Goal: Information Seeking & Learning: Compare options

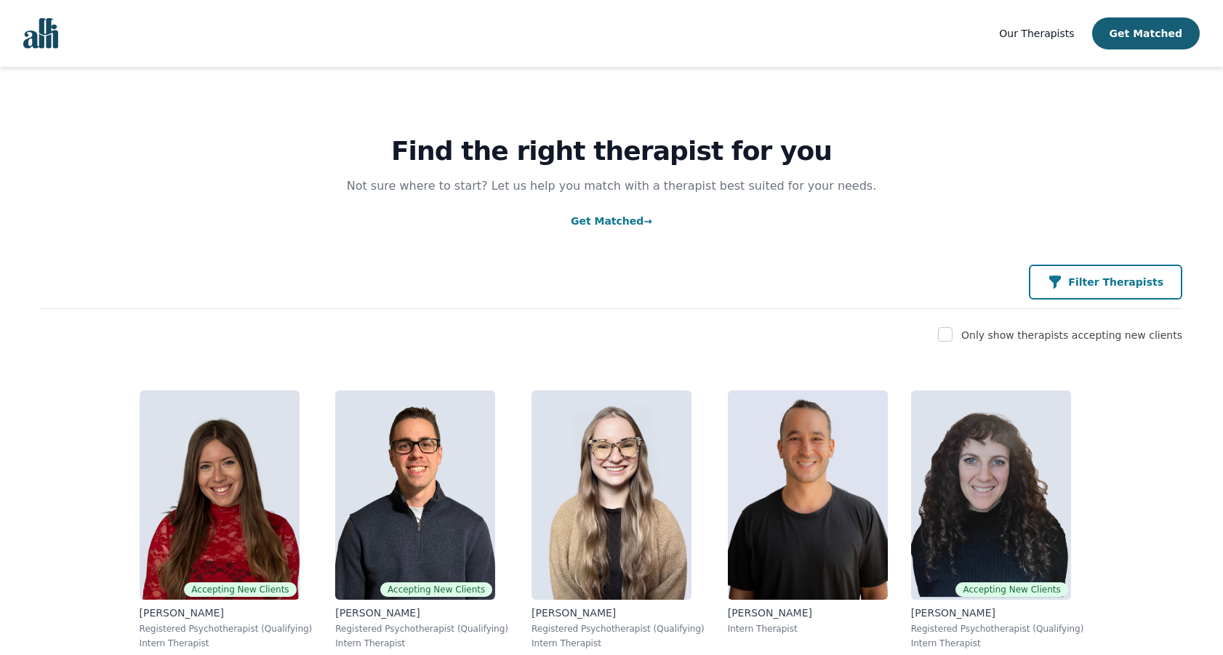
click at [1087, 279] on p "Filter Therapists" at bounding box center [1115, 282] width 95 height 15
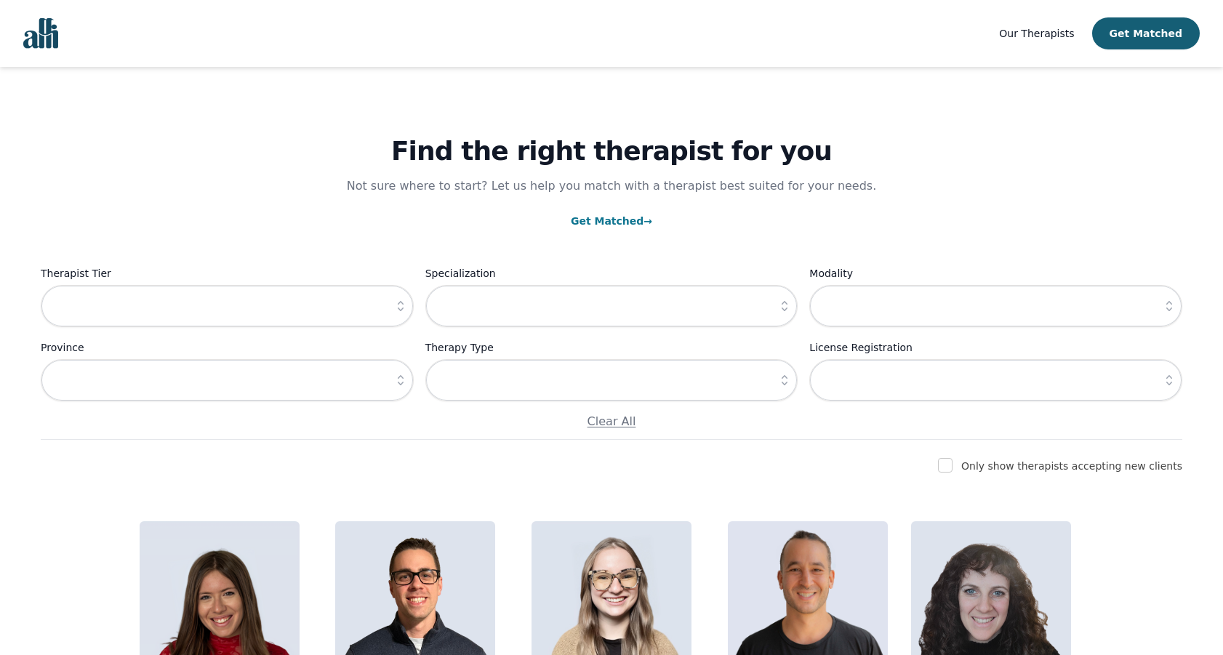
click at [403, 303] on icon "button" at bounding box center [400, 306] width 15 height 15
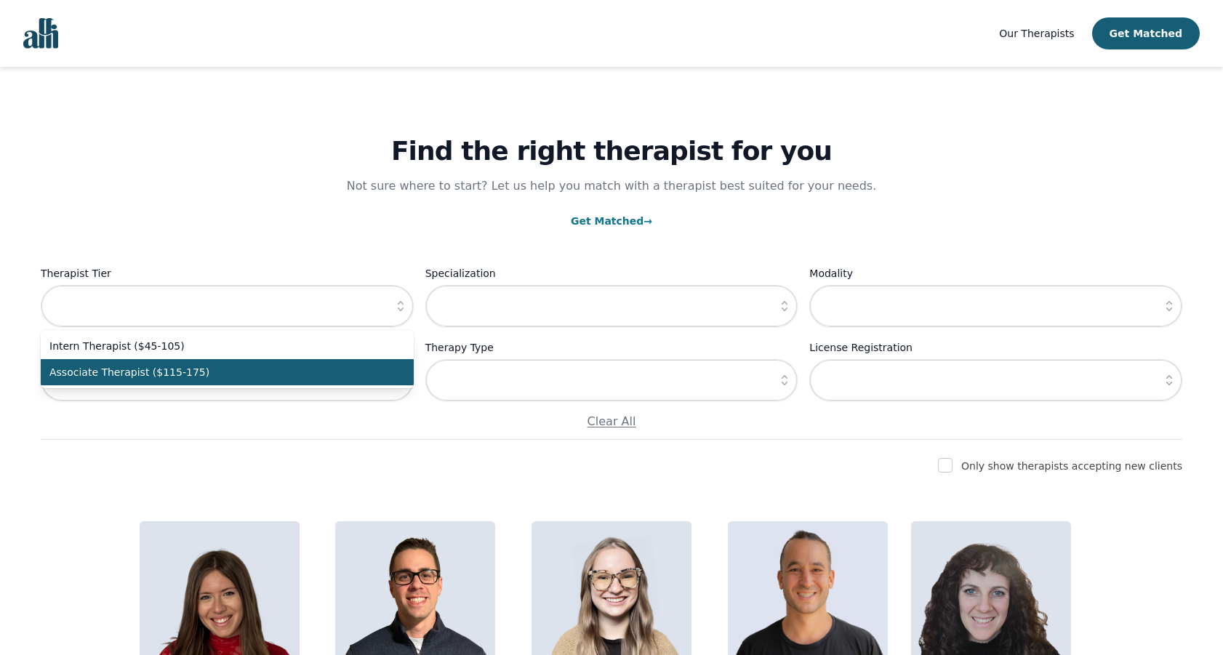
click at [281, 371] on span "Associate Therapist ($115-175)" at bounding box center [218, 372] width 338 height 15
type input "Associate Therapist ($115-175)"
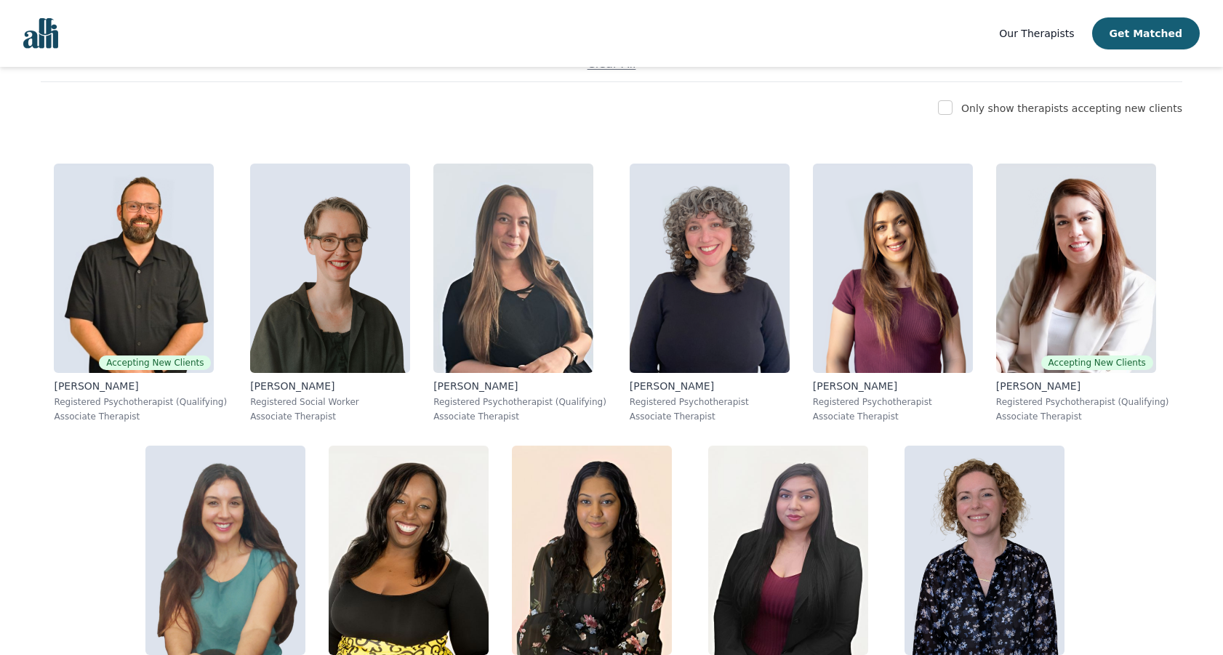
scroll to position [369, 0]
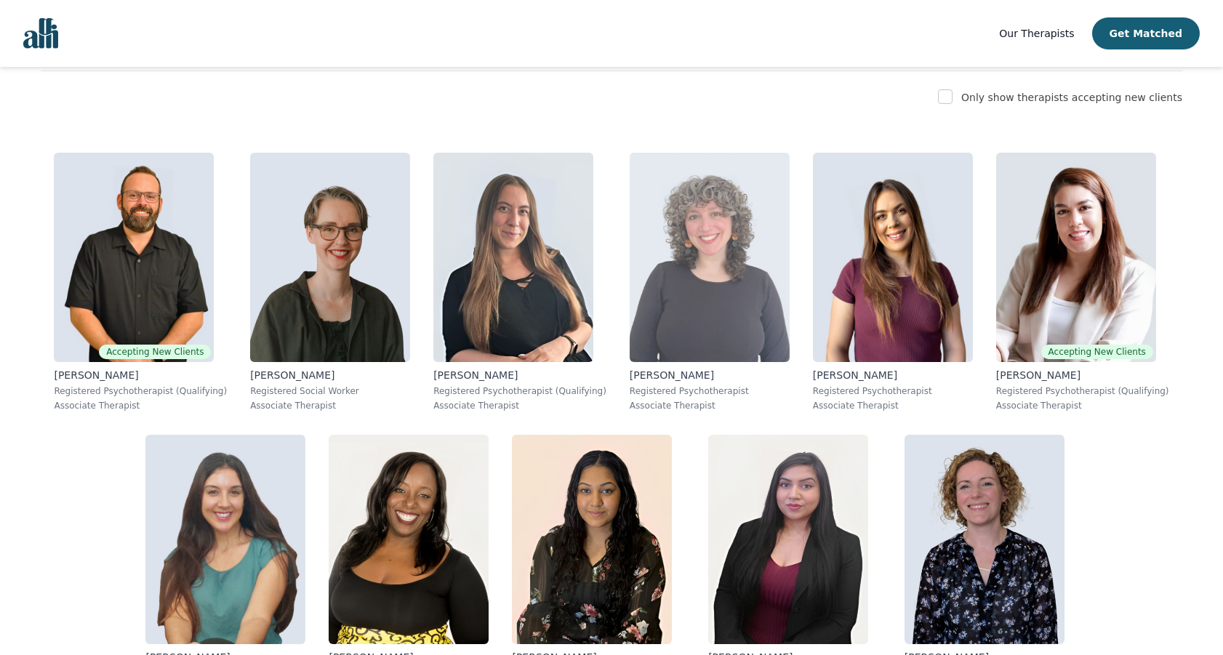
click at [719, 280] on img at bounding box center [709, 257] width 160 height 209
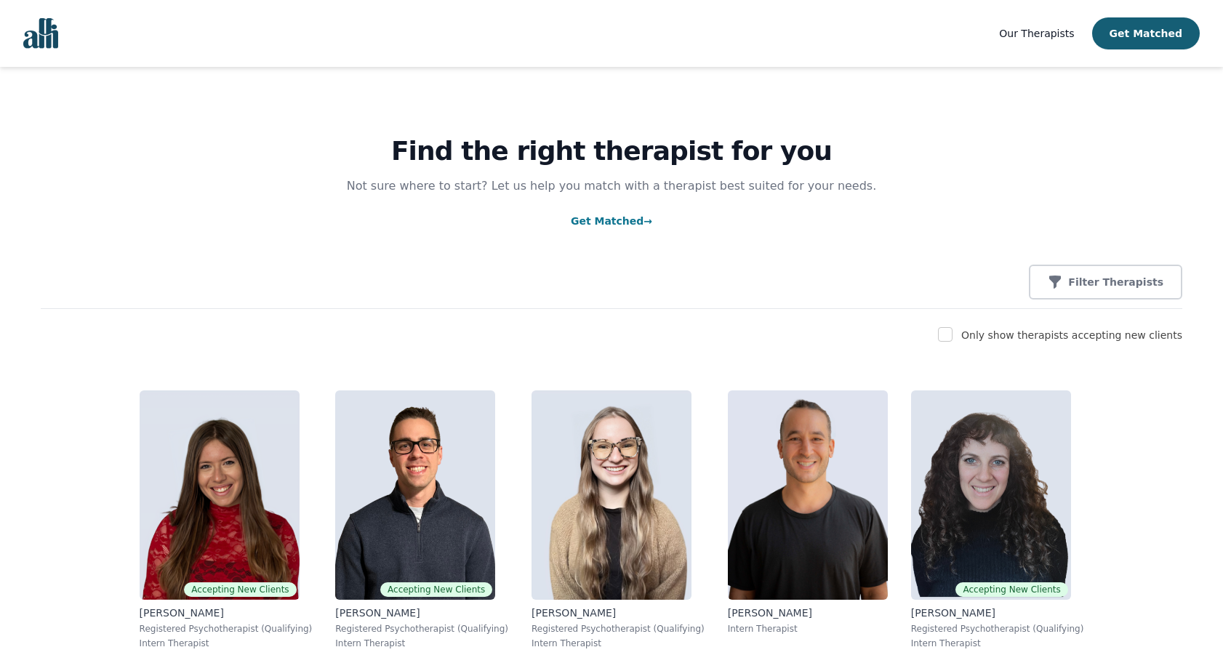
click at [1044, 30] on span "Our Therapists" at bounding box center [1036, 34] width 75 height 12
click at [1037, 35] on span "Our Therapists" at bounding box center [1036, 34] width 75 height 12
click at [1053, 35] on span "Our Therapists" at bounding box center [1036, 34] width 75 height 12
click at [1112, 275] on button "Filter Therapists" at bounding box center [1104, 282] width 153 height 35
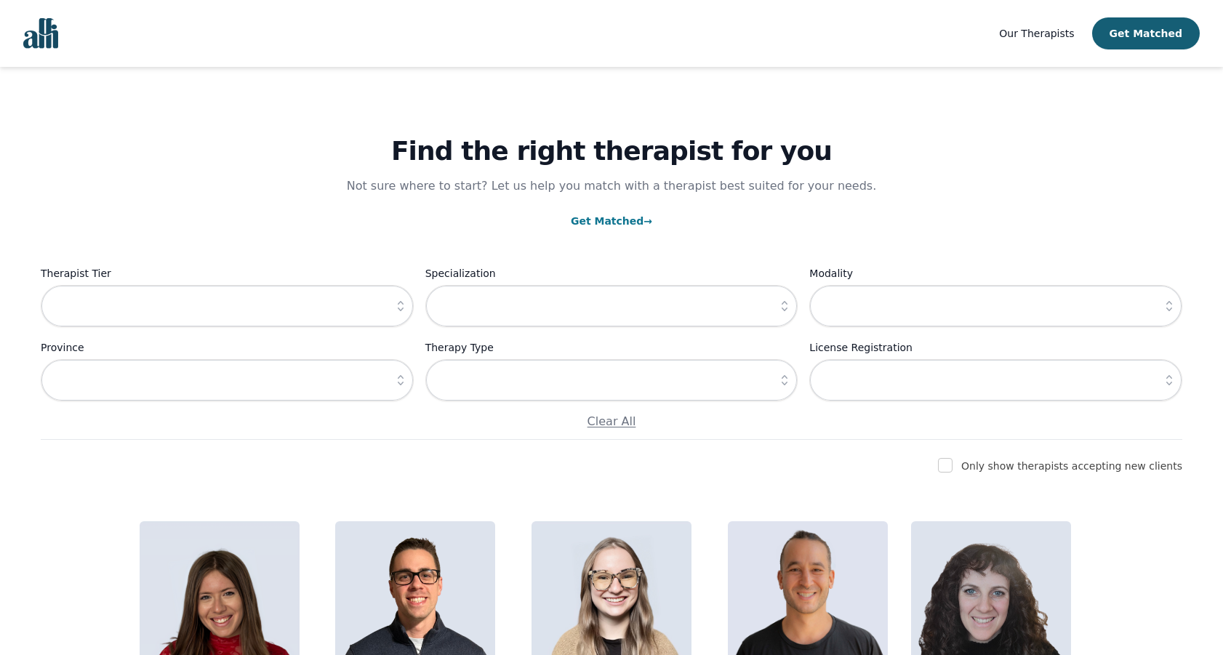
click at [396, 309] on icon "button" at bounding box center [400, 306] width 15 height 15
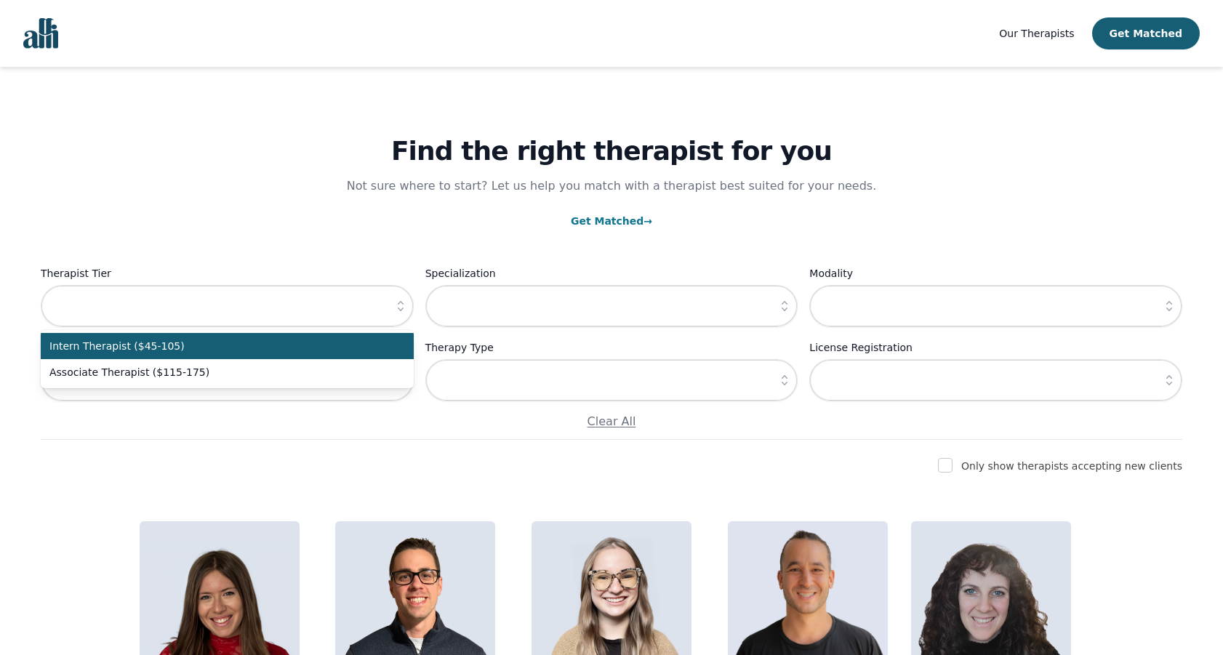
click at [311, 347] on span "Intern Therapist ($45-105)" at bounding box center [218, 346] width 338 height 15
type input "Intern Therapist ($45-105)"
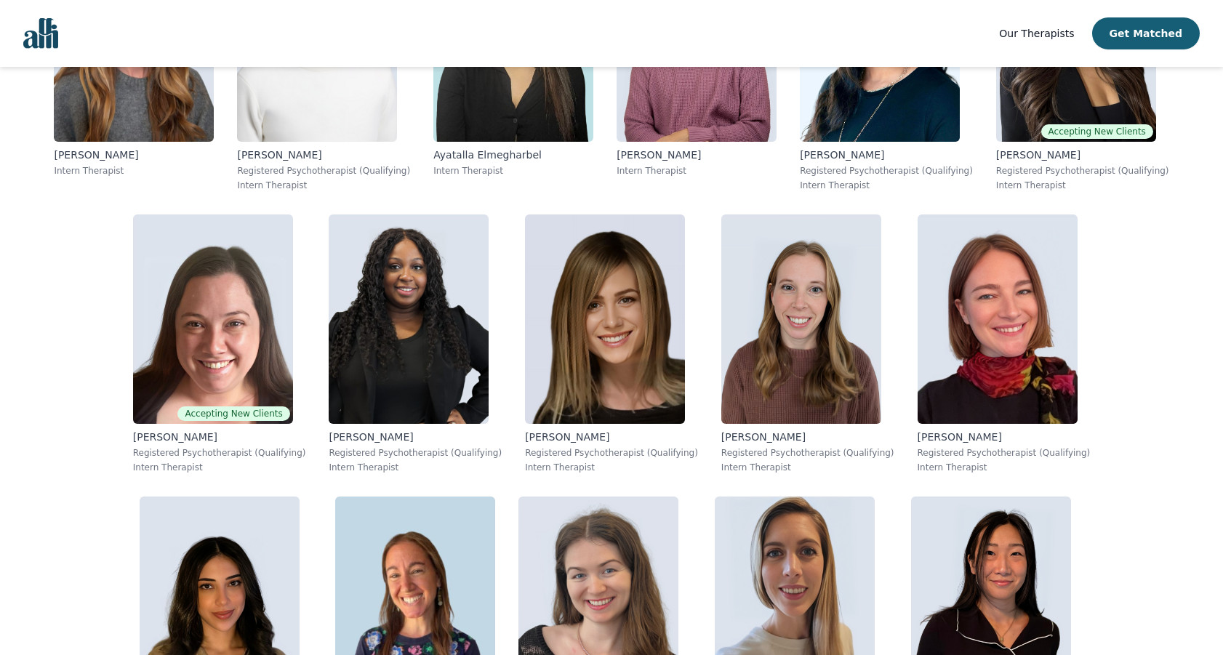
scroll to position [3350, 0]
